Goal: Task Accomplishment & Management: Manage account settings

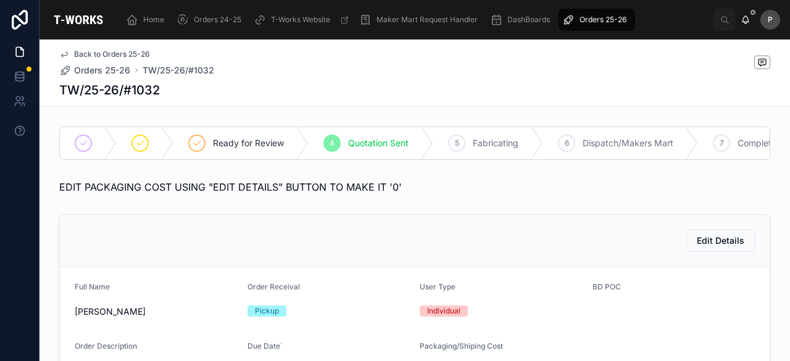
drag, startPoint x: 600, startPoint y: 15, endPoint x: 584, endPoint y: 18, distance: 16.2
click at [600, 15] on span "Orders 25-26" at bounding box center [603, 20] width 47 height 10
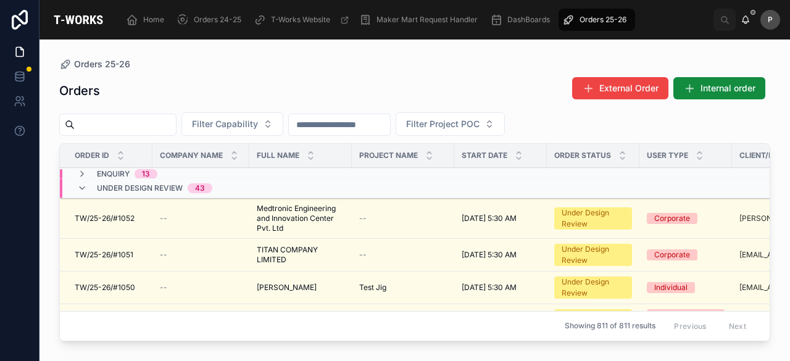
click at [158, 124] on input "text" at bounding box center [125, 124] width 101 height 17
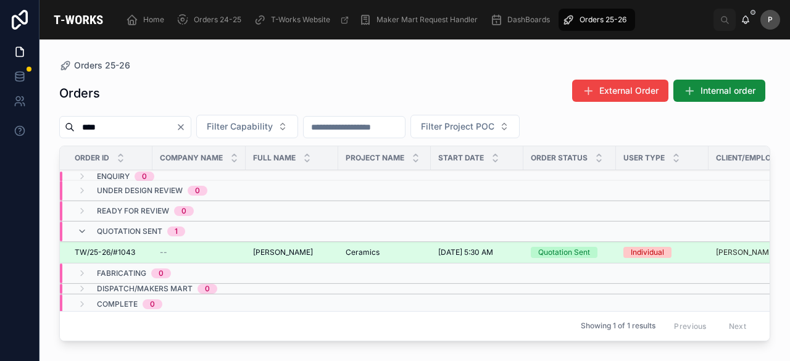
type input "****"
click at [590, 250] on span "Quotation Sent" at bounding box center [564, 252] width 67 height 11
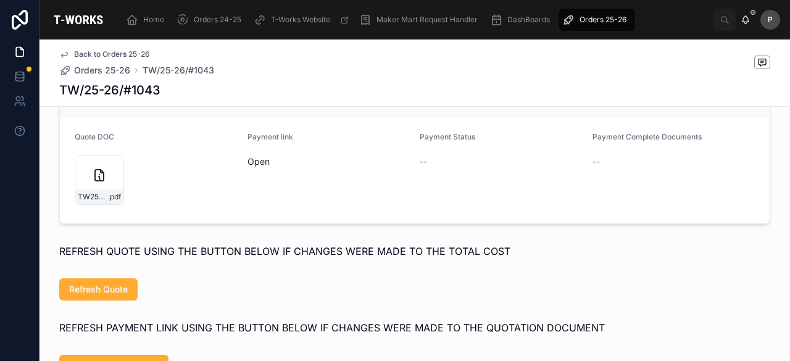
scroll to position [926, 0]
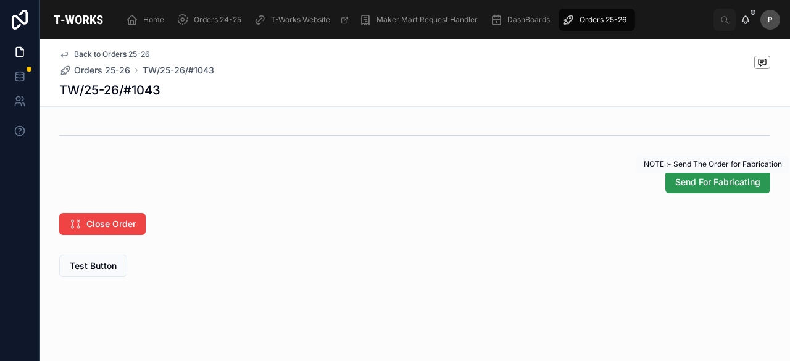
click at [694, 188] on span "Send For Fabricating" at bounding box center [718, 182] width 85 height 12
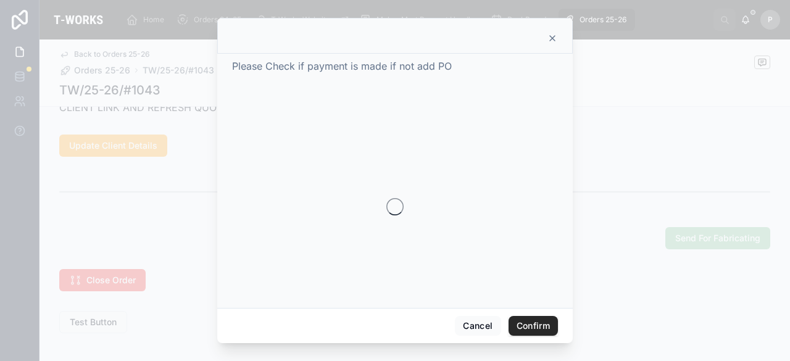
scroll to position [994, 0]
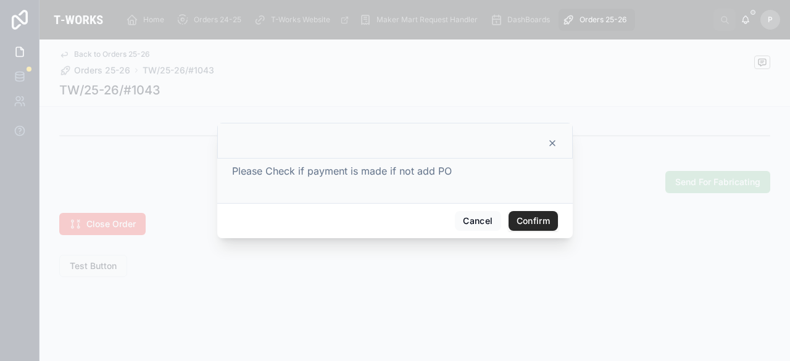
click at [532, 220] on button "Confirm" at bounding box center [533, 221] width 49 height 20
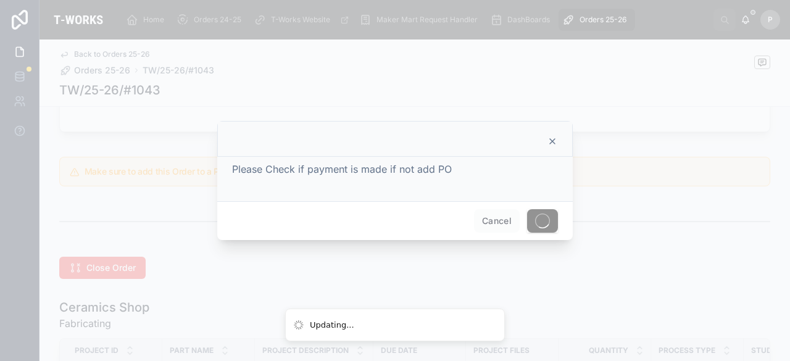
scroll to position [605, 0]
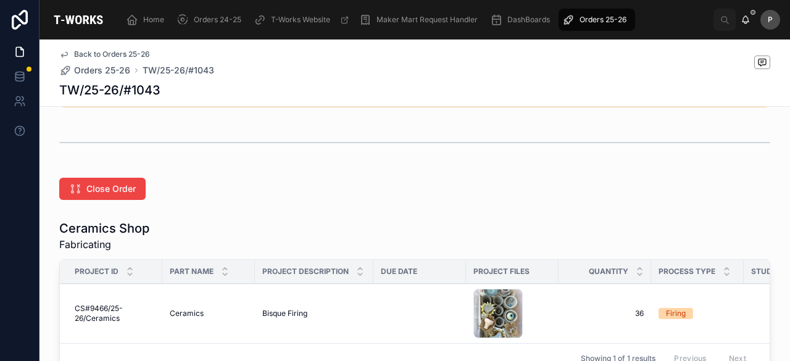
click at [350, 174] on div "Close Order" at bounding box center [415, 189] width 751 height 32
